Goal: Information Seeking & Learning: Check status

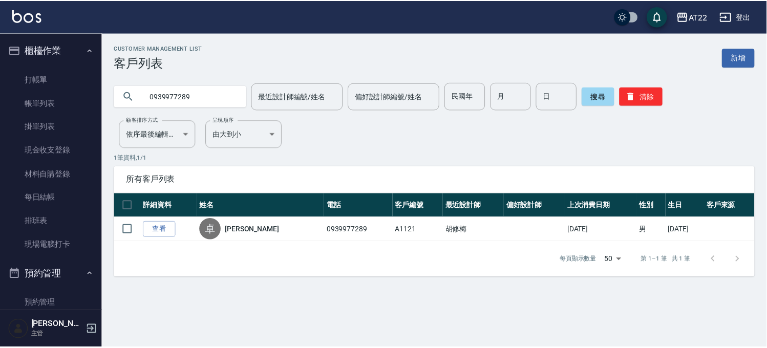
scroll to position [682, 0]
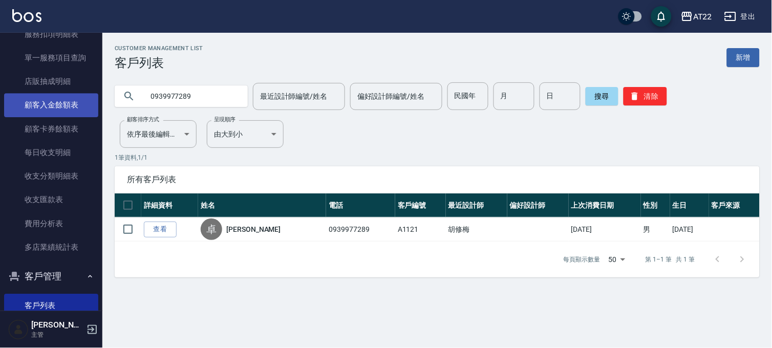
drag, startPoint x: 198, startPoint y: 90, endPoint x: 20, endPoint y: 113, distance: 179.0
click at [20, 113] on div "AT22 登出 櫃檯作業 打帳單 帳單列表 掛單列表 現金收支登錄 材料自購登錄 每日結帳 排班表 現場電腦打卡 預約管理 預約管理 單日預約紀錄 單週預約紀…" at bounding box center [386, 174] width 772 height 348
type input "0971770860"
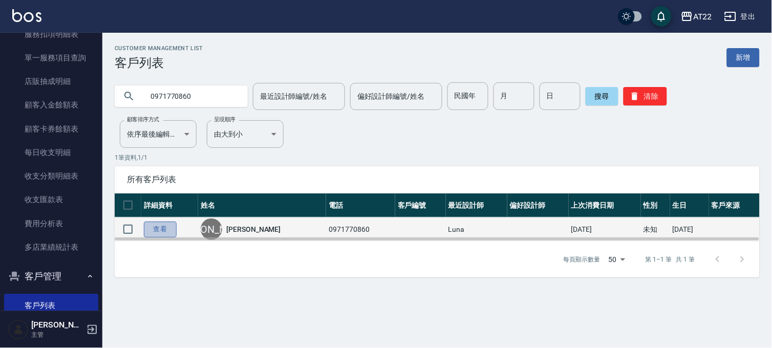
click at [163, 227] on link "查看" at bounding box center [160, 230] width 33 height 16
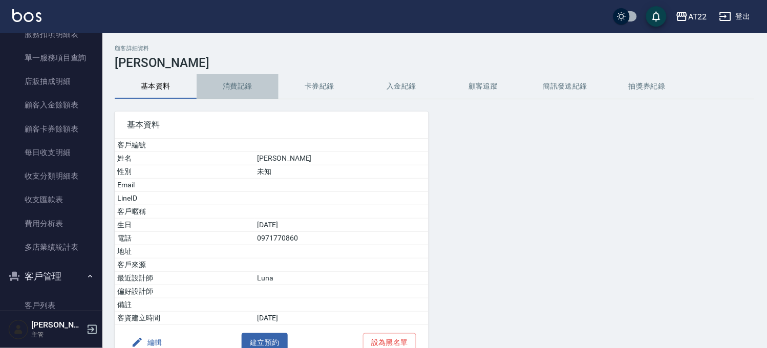
click at [256, 80] on button "消費記錄" at bounding box center [238, 86] width 82 height 25
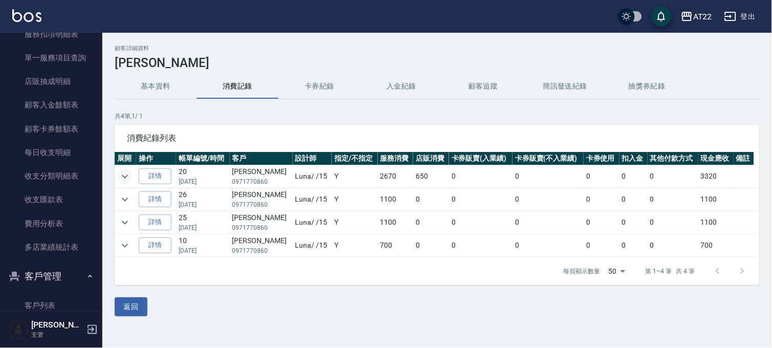
click at [131, 174] on icon "expand row" at bounding box center [125, 176] width 12 height 12
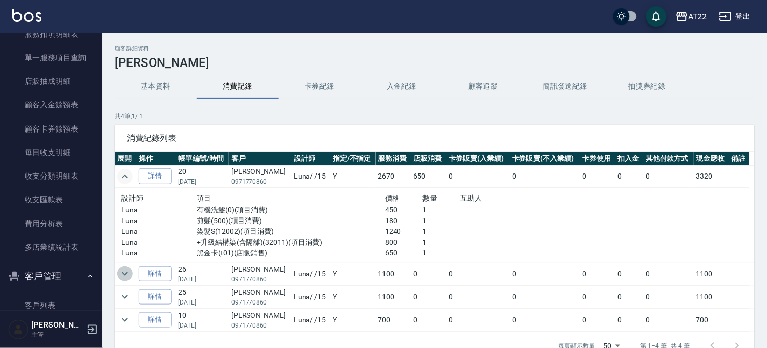
click at [121, 272] on icon "expand row" at bounding box center [125, 274] width 12 height 12
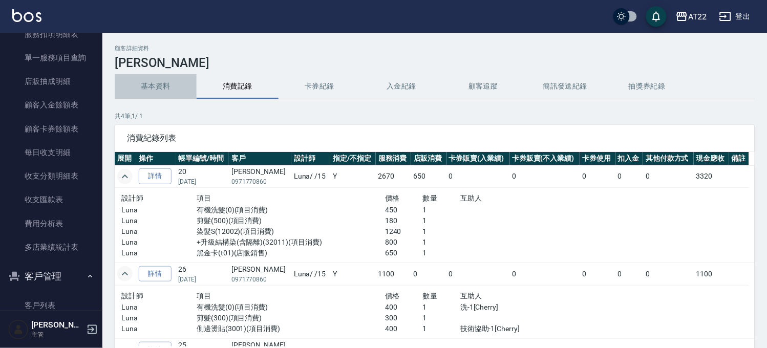
click at [159, 88] on button "基本資料" at bounding box center [156, 86] width 82 height 25
